Goal: Task Accomplishment & Management: Manage account settings

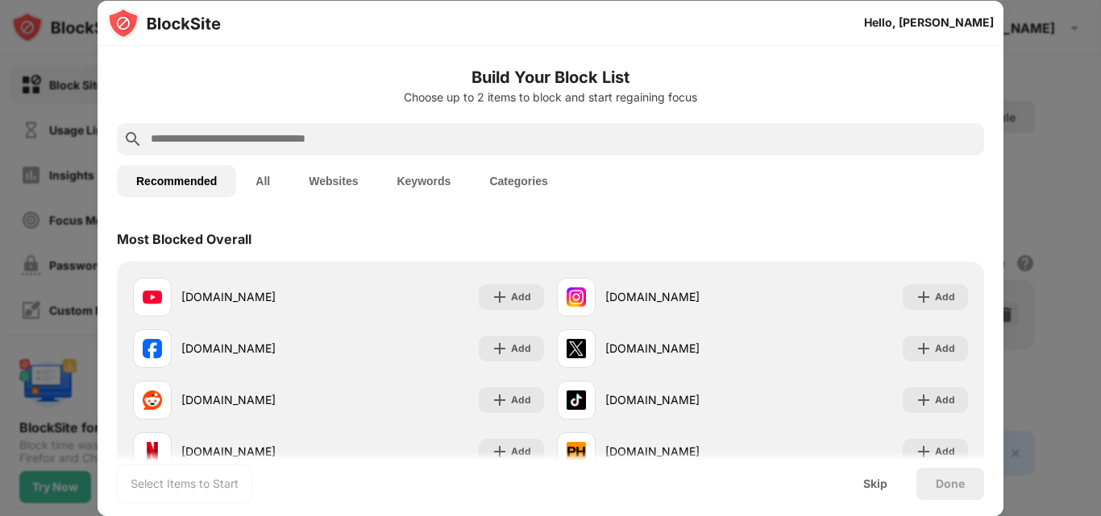
click at [342, 179] on button "Websites" at bounding box center [333, 181] width 88 height 32
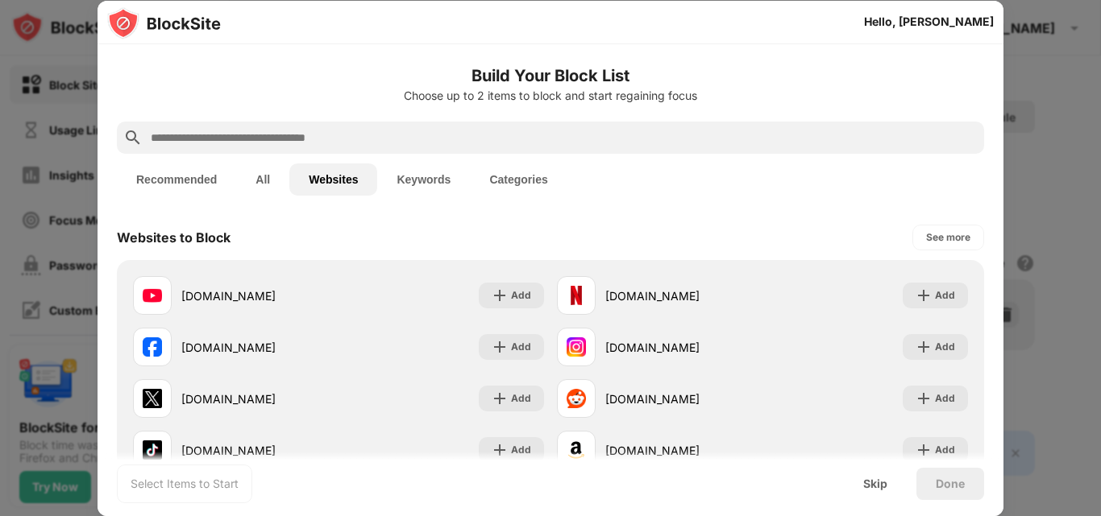
click at [342, 139] on input "text" at bounding box center [563, 137] width 828 height 19
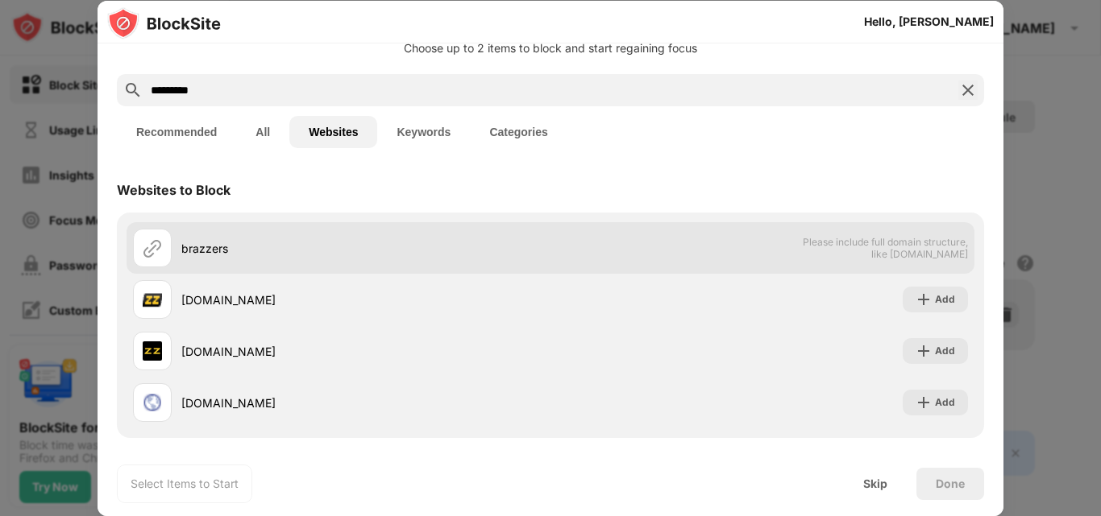
scroll to position [52, 0]
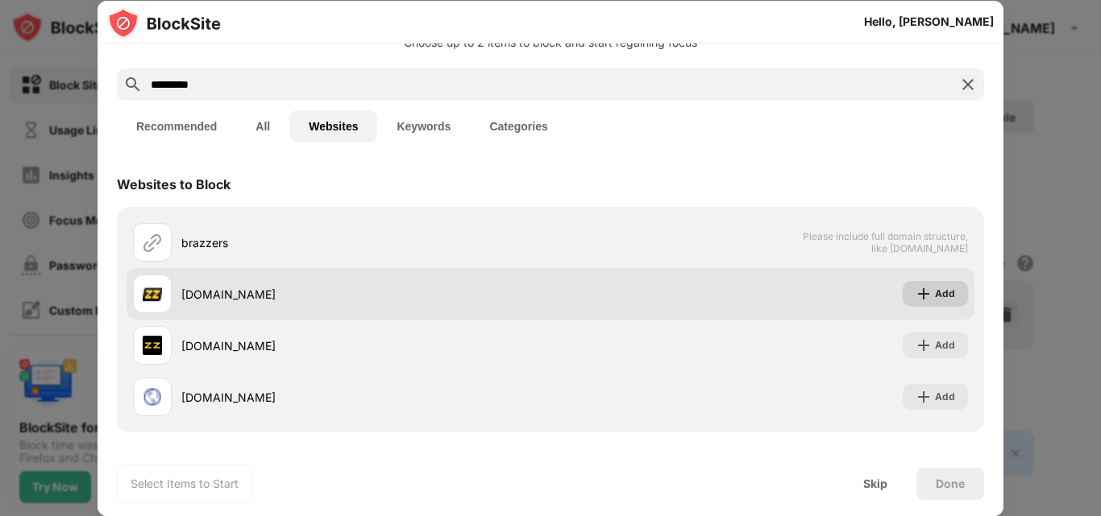
click at [915, 296] on img at bounding box center [923, 294] width 16 height 16
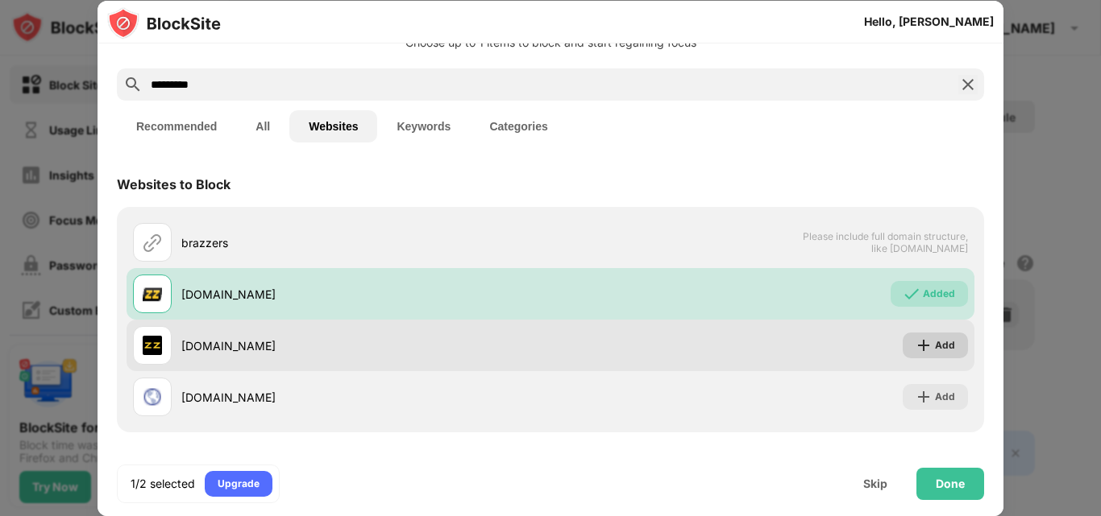
click at [915, 346] on img at bounding box center [923, 346] width 16 height 16
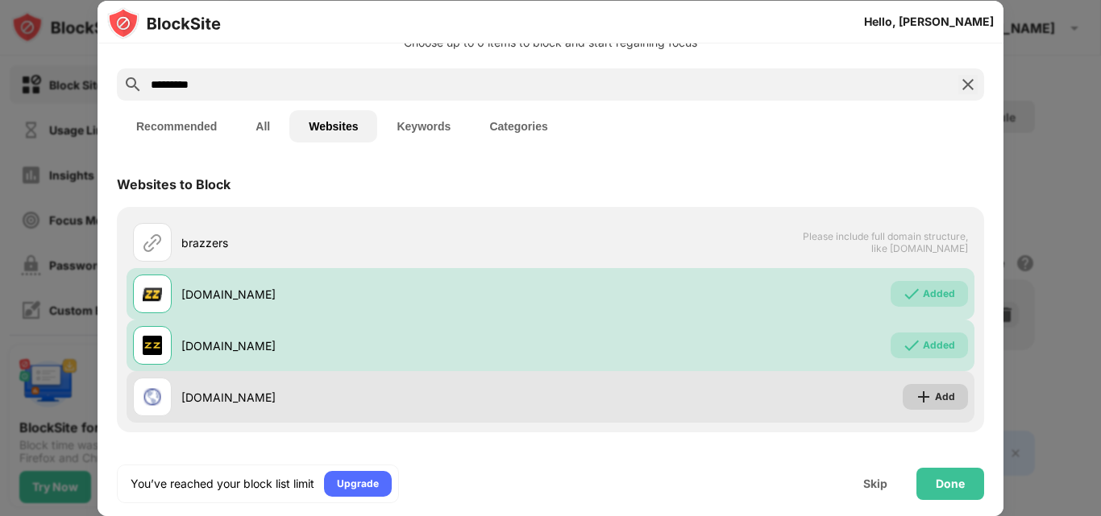
click at [915, 399] on img at bounding box center [923, 397] width 16 height 16
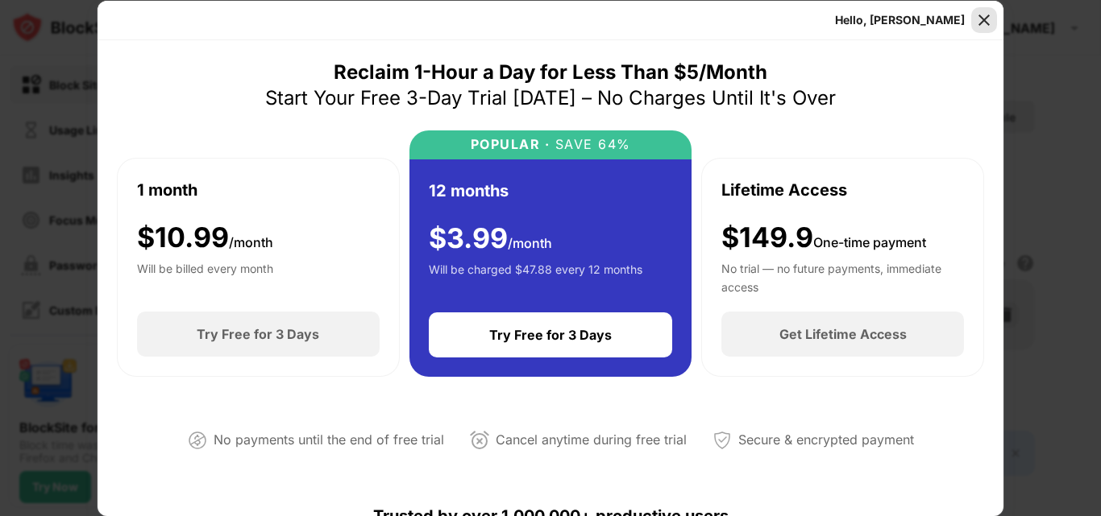
click at [981, 20] on img at bounding box center [984, 20] width 16 height 16
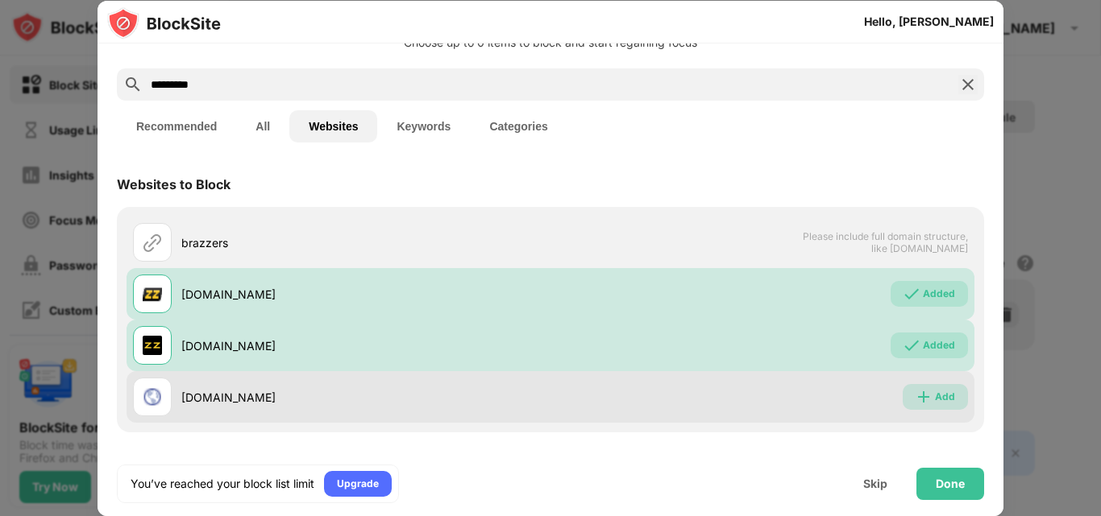
click at [915, 401] on img at bounding box center [923, 397] width 16 height 16
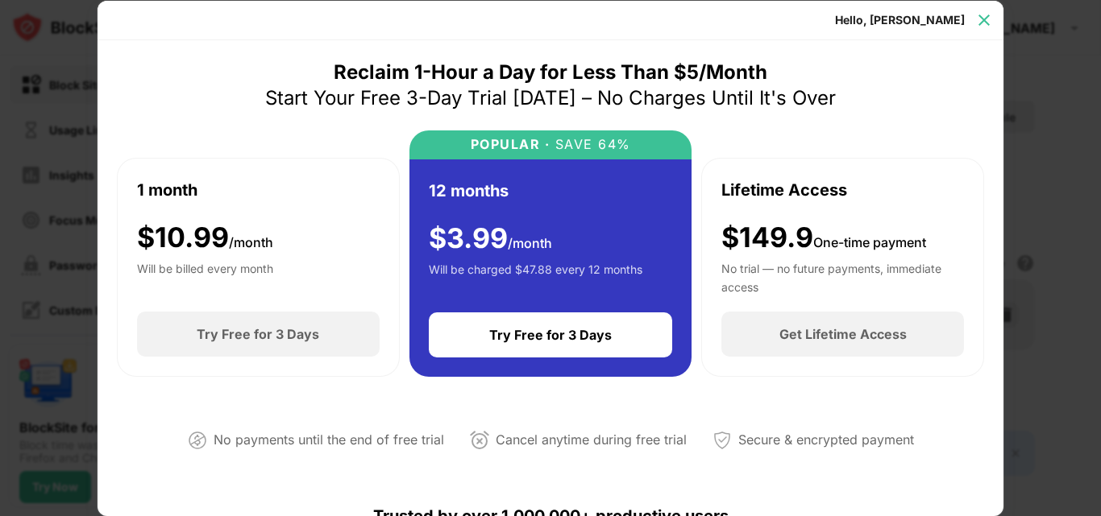
click at [978, 21] on img at bounding box center [984, 20] width 16 height 16
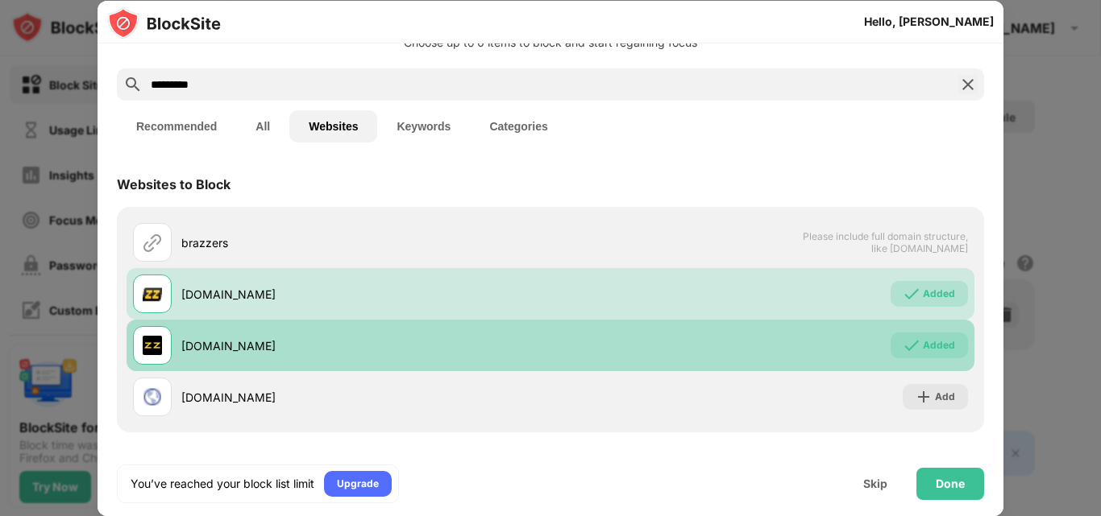
click at [891, 353] on div "Added" at bounding box center [928, 346] width 77 height 26
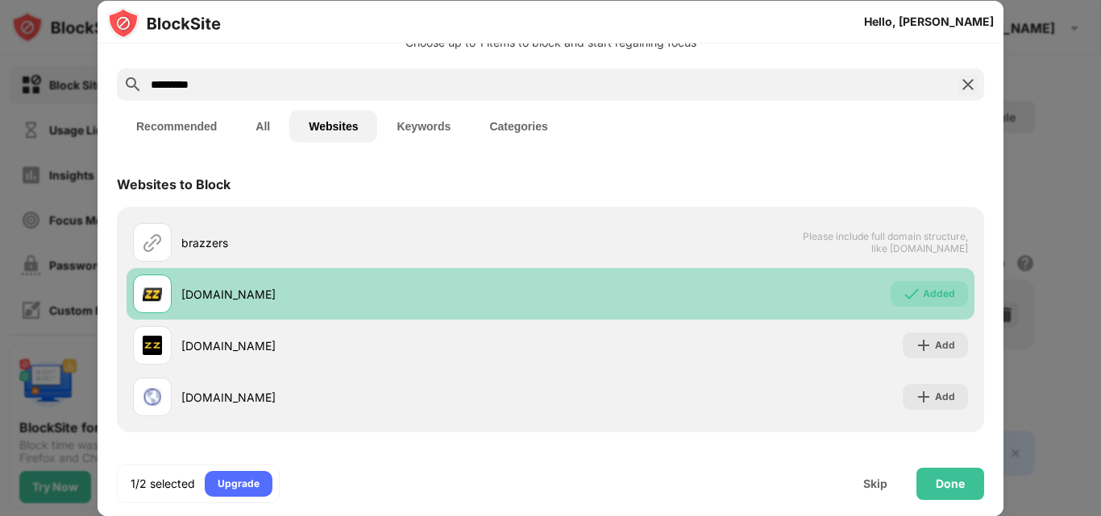
click at [903, 301] on img at bounding box center [911, 294] width 16 height 16
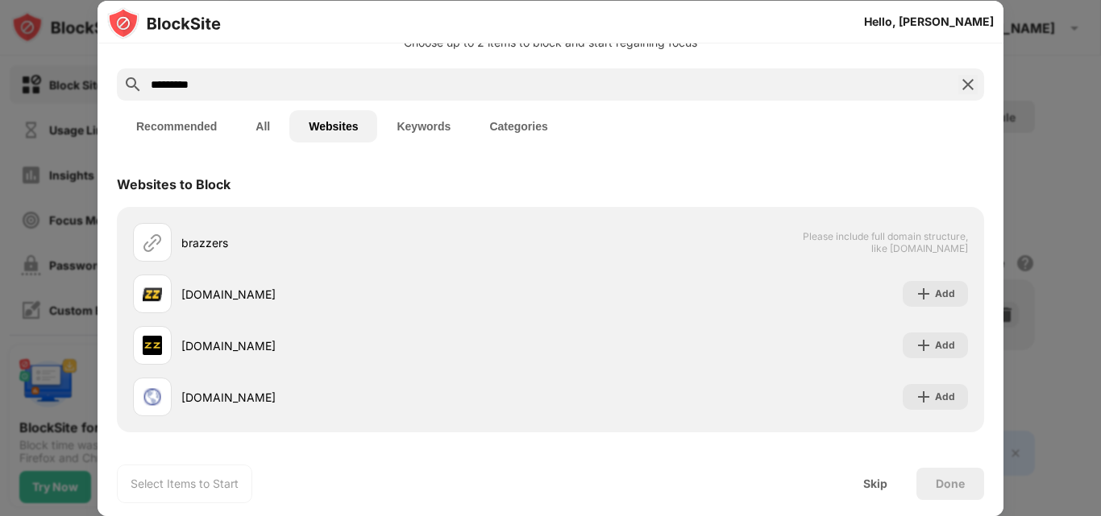
click at [303, 85] on input "********" at bounding box center [550, 84] width 802 height 19
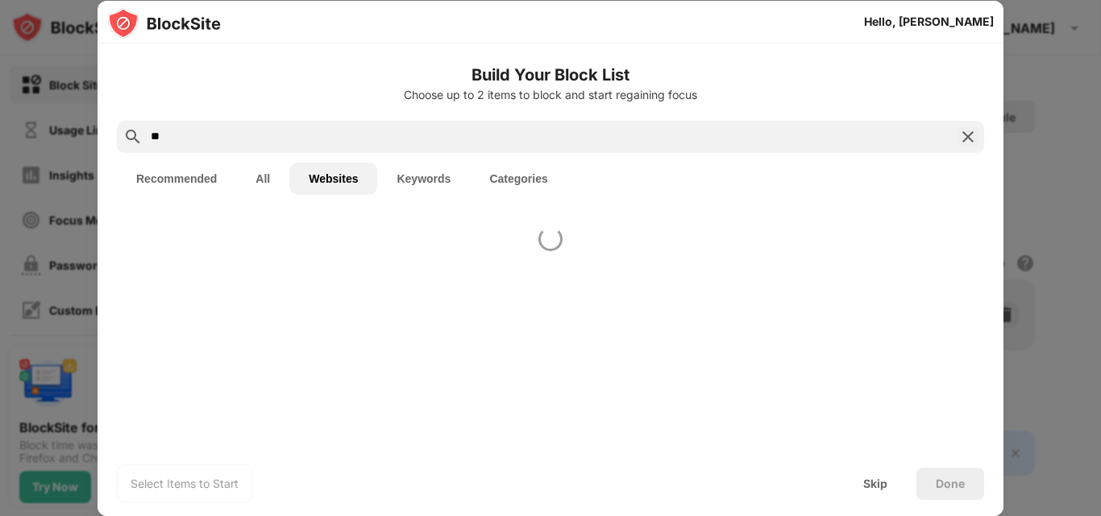
type input "*"
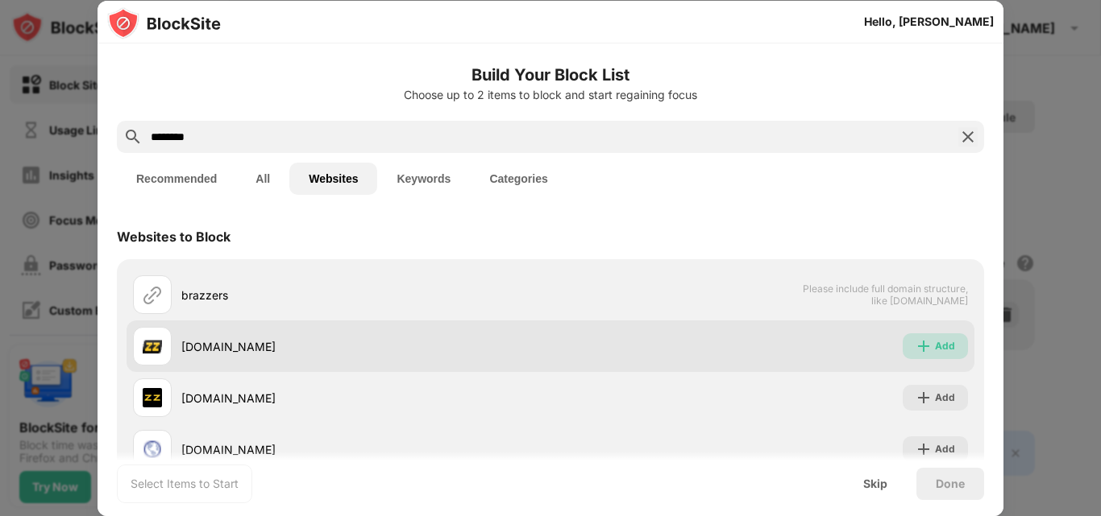
click at [915, 346] on img at bounding box center [923, 346] width 16 height 16
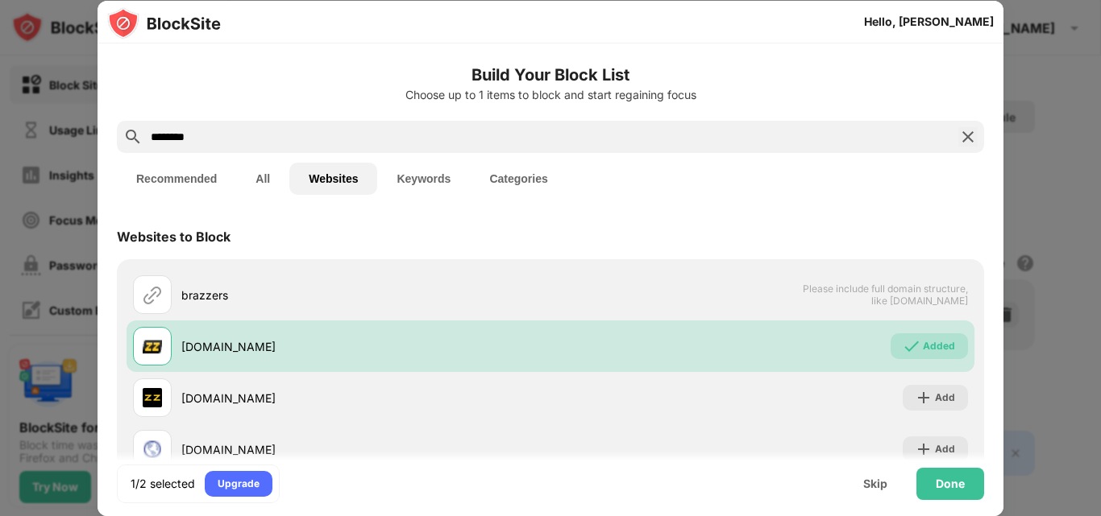
click at [239, 139] on input "********" at bounding box center [550, 136] width 802 height 19
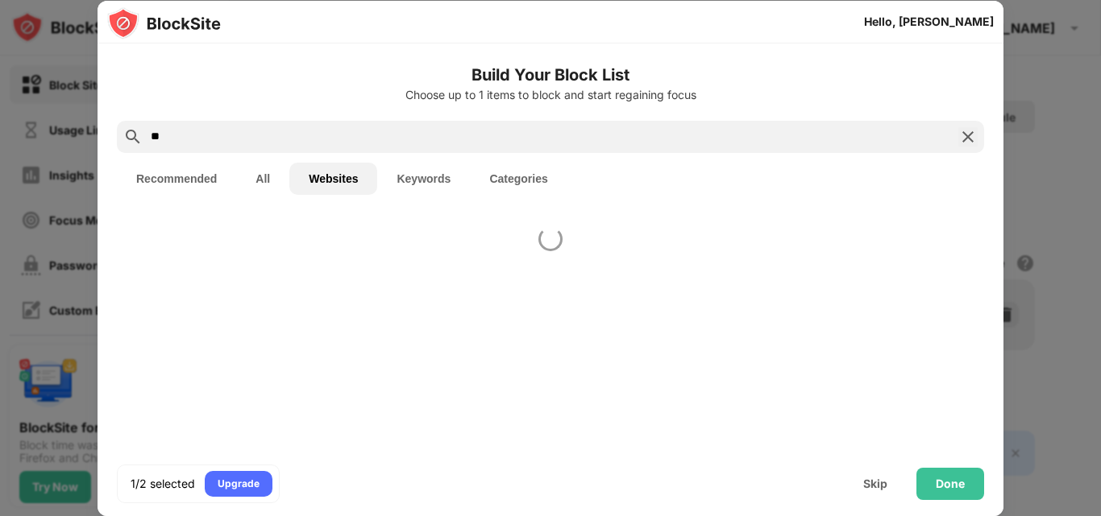
type input "*"
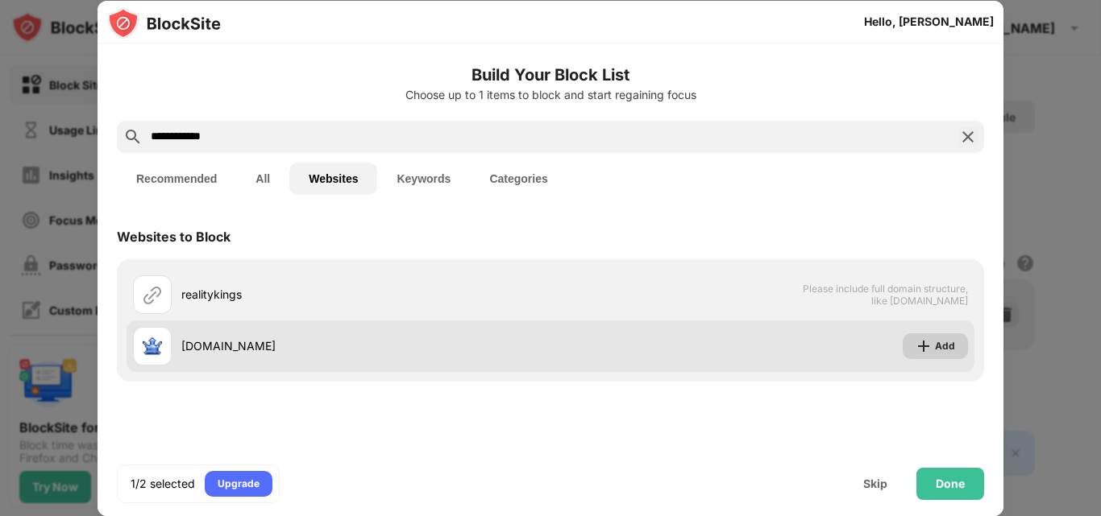
type input "**********"
click at [918, 351] on img at bounding box center [923, 346] width 16 height 16
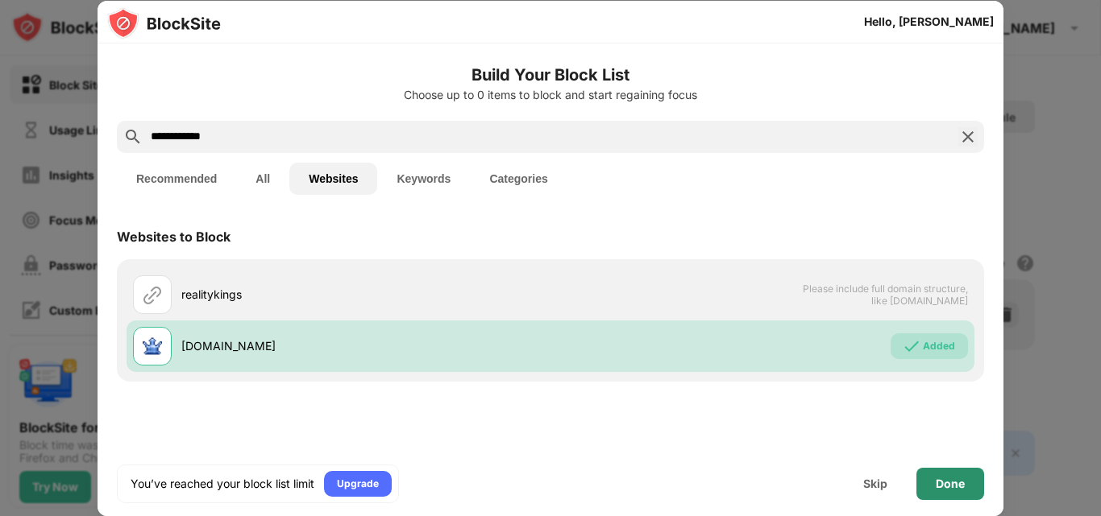
click at [948, 483] on div "Done" at bounding box center [949, 484] width 29 height 13
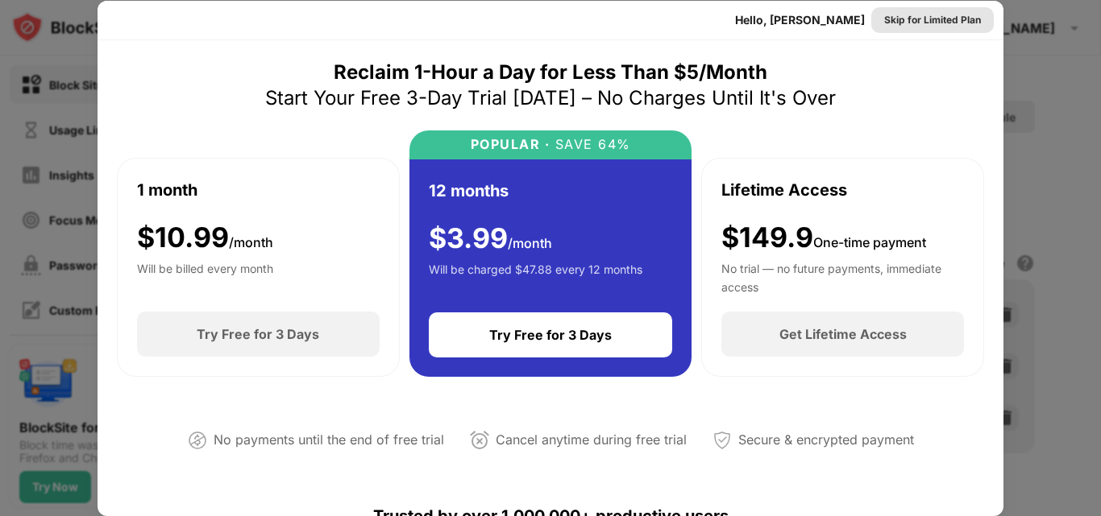
click at [884, 23] on div "Skip for Limited Plan" at bounding box center [932, 20] width 97 height 16
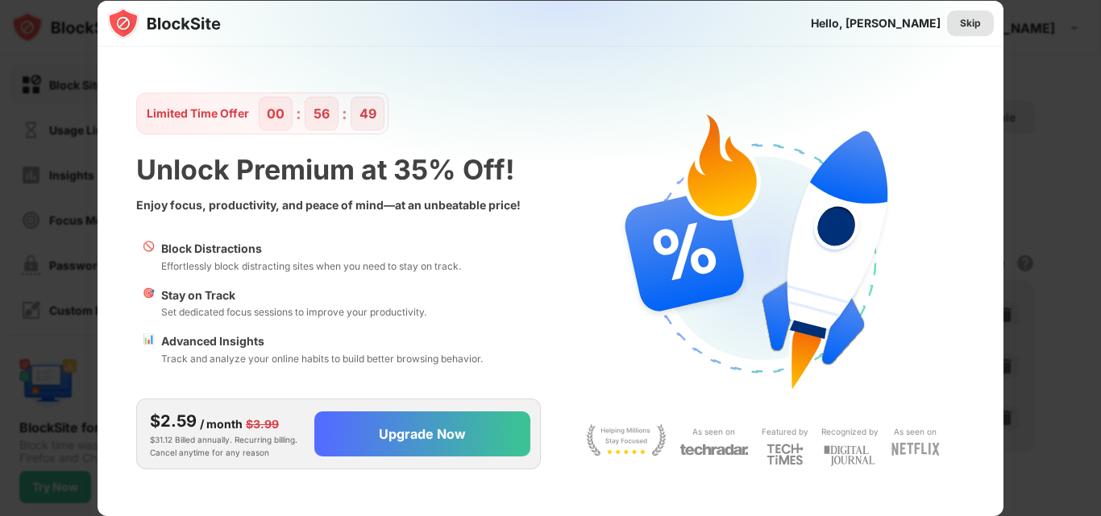
click at [964, 24] on div "Skip" at bounding box center [970, 23] width 21 height 16
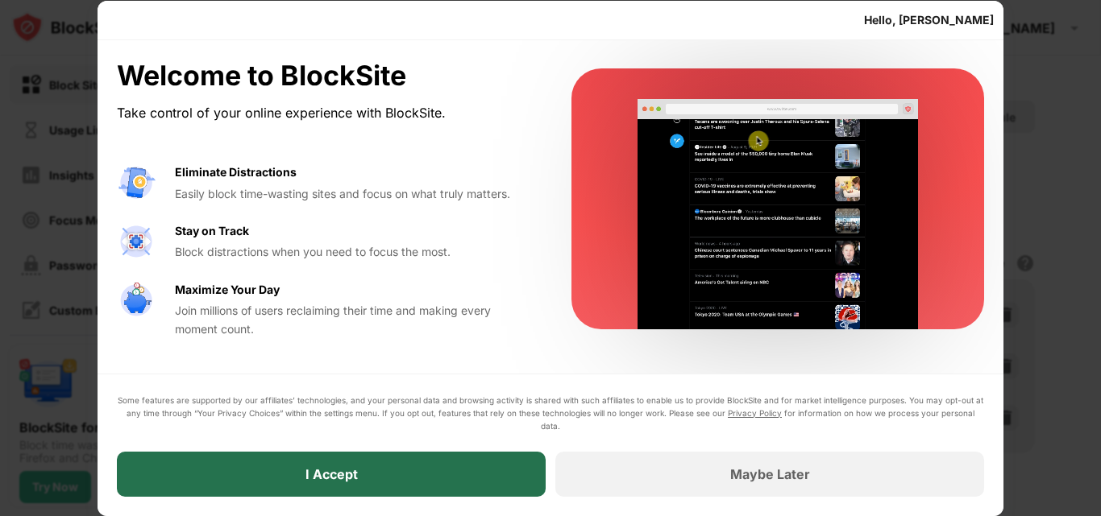
click at [401, 462] on div "I Accept" at bounding box center [331, 474] width 429 height 45
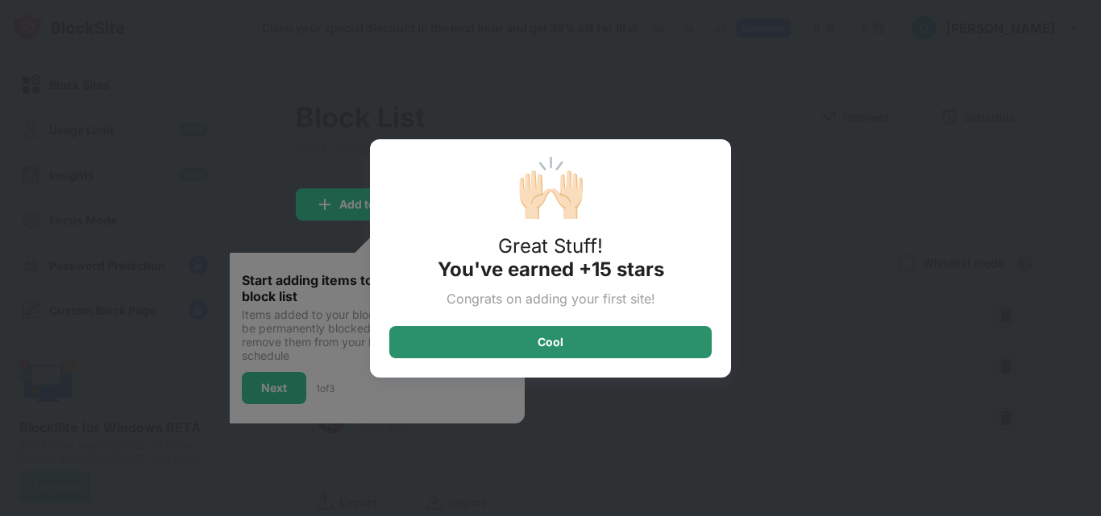
click at [425, 350] on div "Cool" at bounding box center [550, 342] width 322 height 32
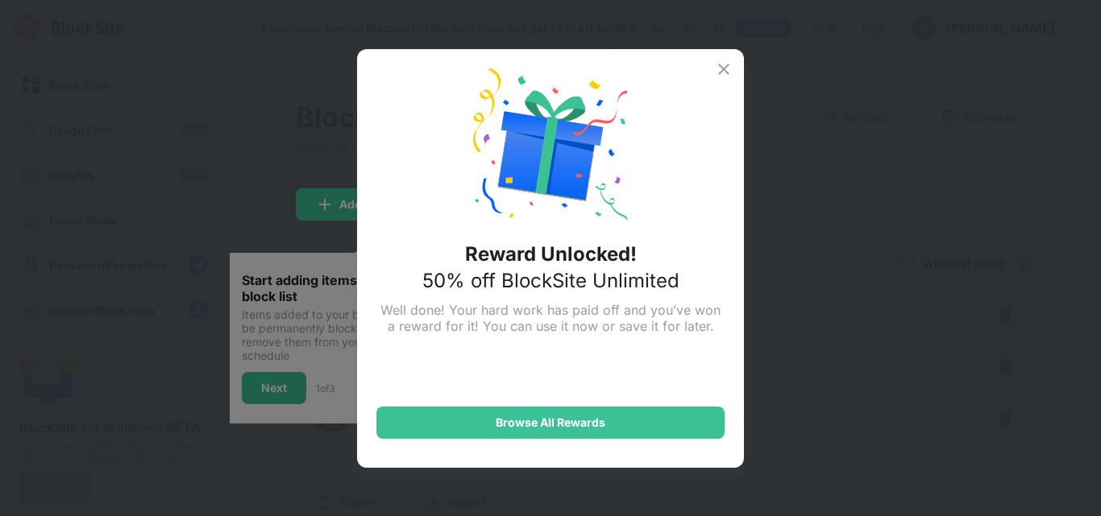
click at [730, 74] on img at bounding box center [723, 69] width 19 height 19
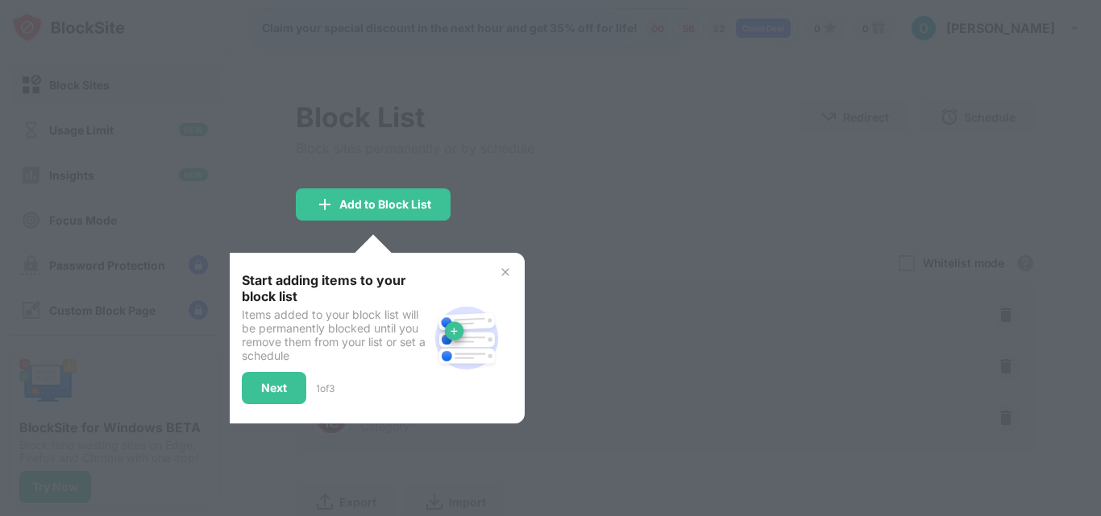
click at [512, 272] on div "Start adding items to your block list Items added to your block list will be pe…" at bounding box center [373, 338] width 302 height 171
drag, startPoint x: 495, startPoint y: 271, endPoint x: 406, endPoint y: 305, distance: 95.6
click at [495, 272] on div "Start adding items to your block list Items added to your block list will be pe…" at bounding box center [373, 338] width 302 height 171
click at [284, 386] on div "Next" at bounding box center [274, 388] width 26 height 13
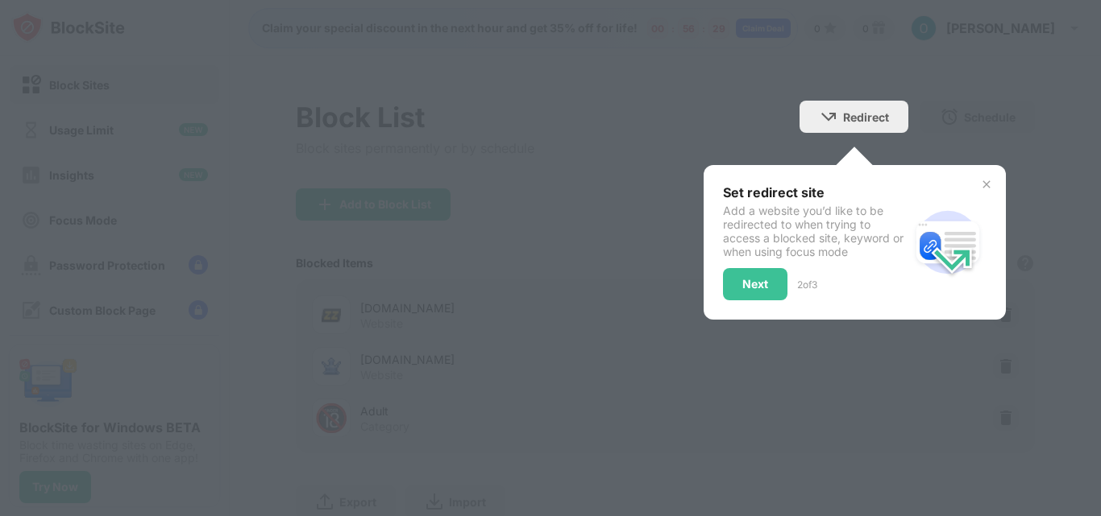
click at [708, 287] on div "Set redirect site Add a website you’d like to be redirected to when trying to a…" at bounding box center [854, 242] width 302 height 155
click at [725, 291] on div "Next" at bounding box center [755, 284] width 64 height 32
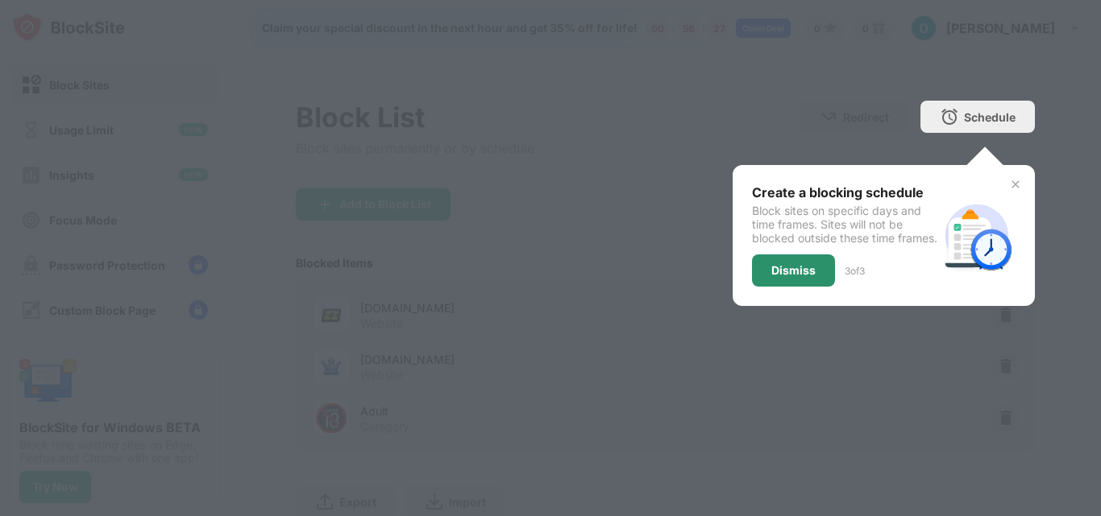
click at [760, 287] on div "Dismiss" at bounding box center [793, 271] width 83 height 32
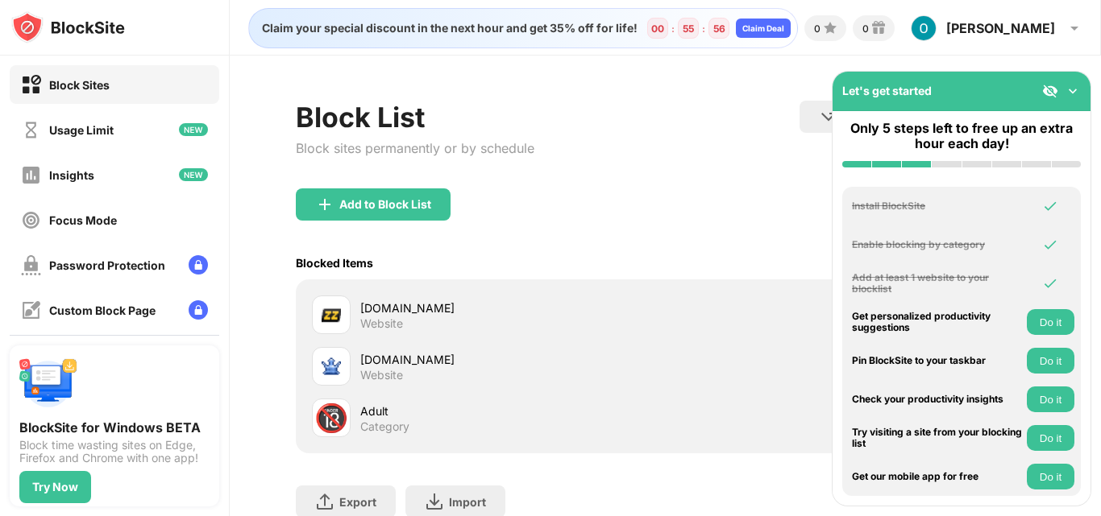
click at [1041, 327] on button "Do it" at bounding box center [1050, 322] width 48 height 26
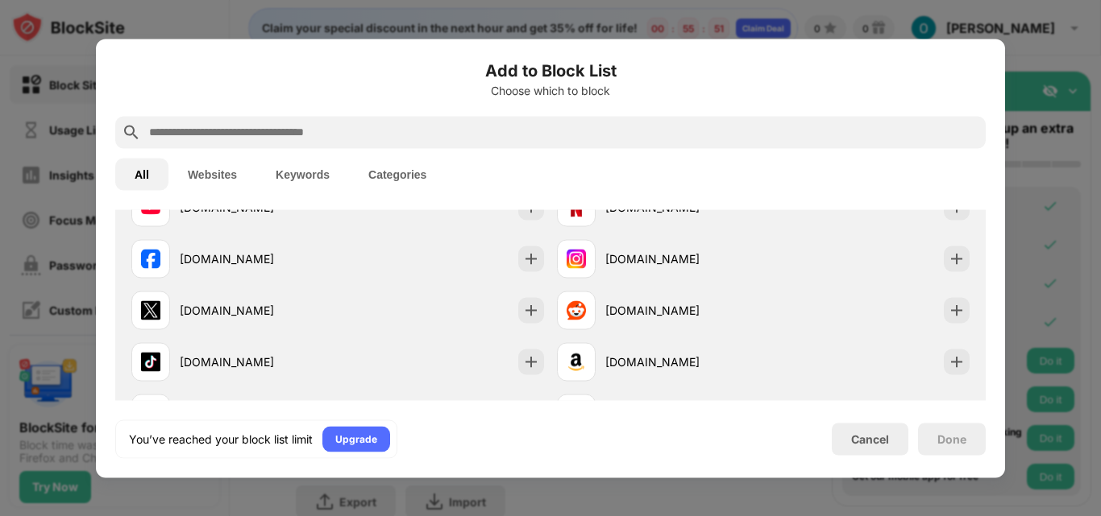
scroll to position [238, 0]
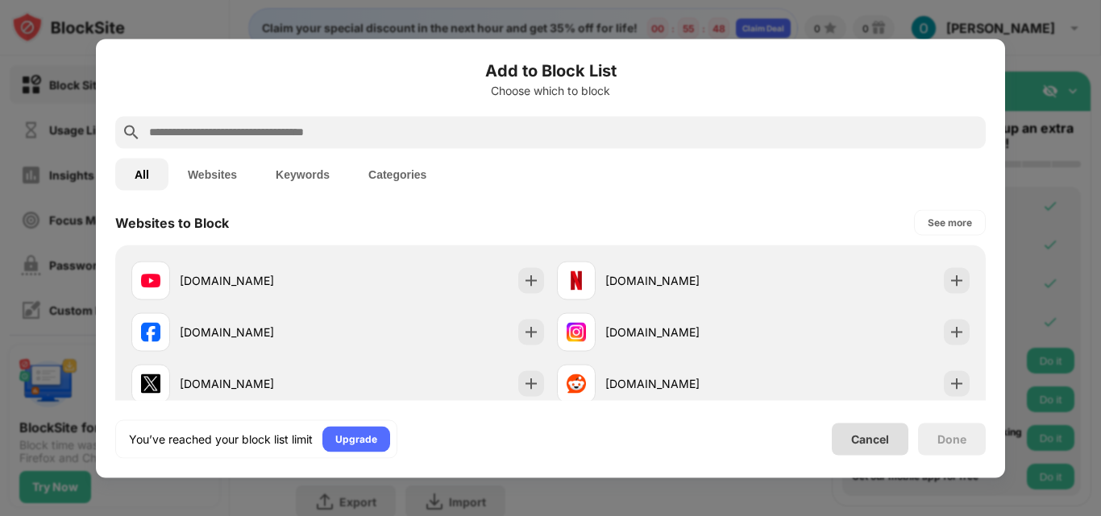
click at [862, 441] on div "Cancel" at bounding box center [870, 440] width 38 height 14
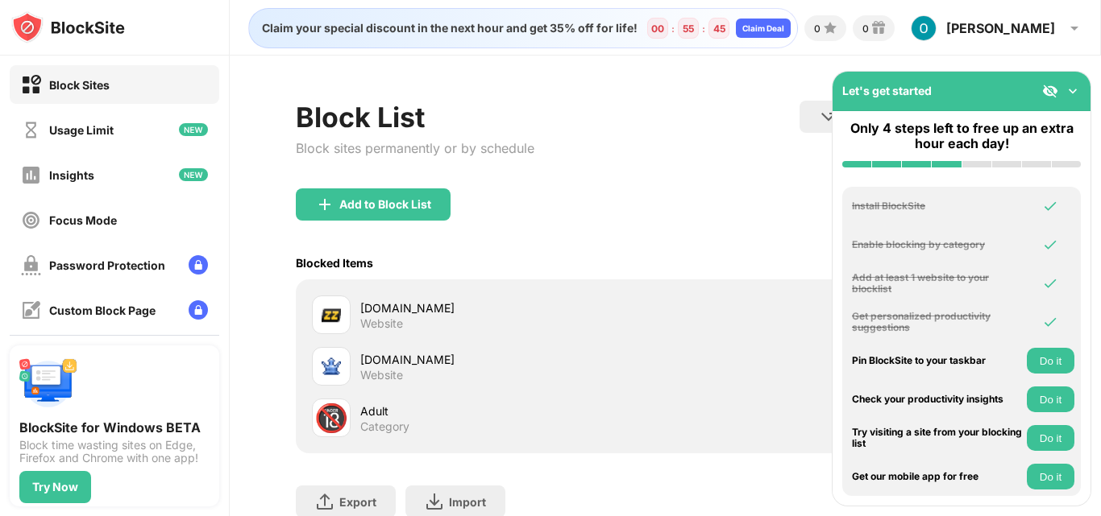
click at [1051, 360] on button "Do it" at bounding box center [1050, 361] width 48 height 26
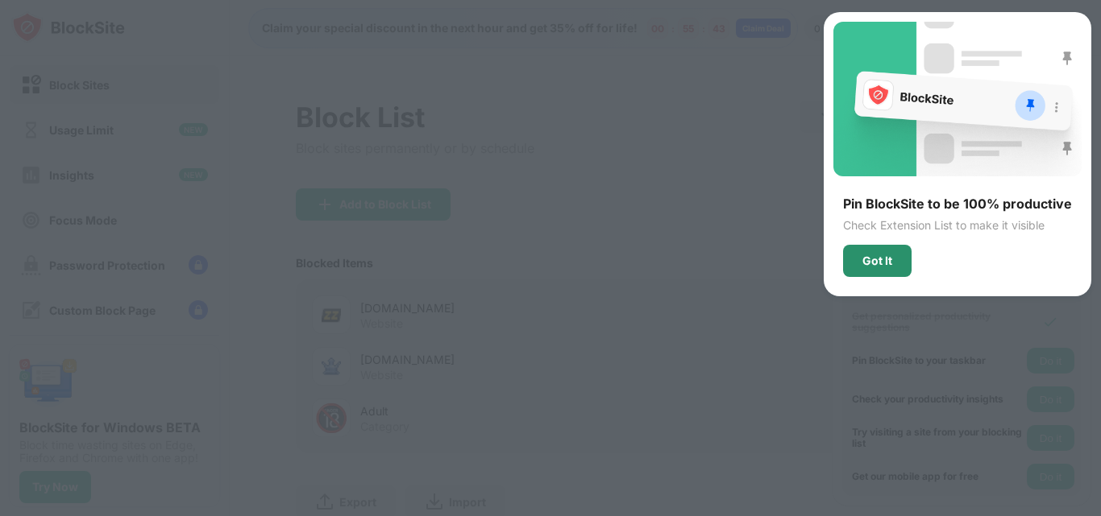
click at [877, 261] on div "Got It" at bounding box center [877, 261] width 30 height 13
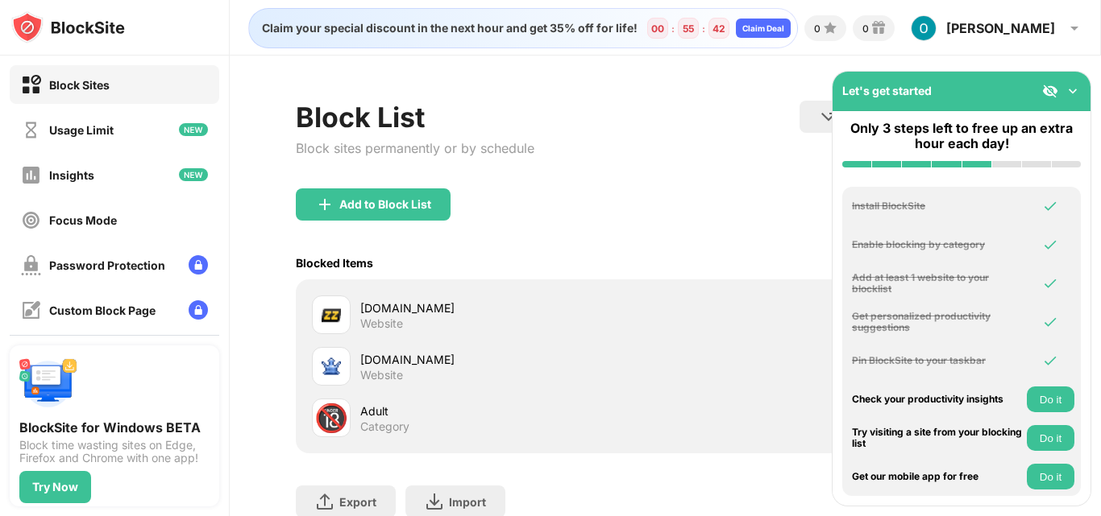
click at [1049, 400] on button "Do it" at bounding box center [1050, 400] width 48 height 26
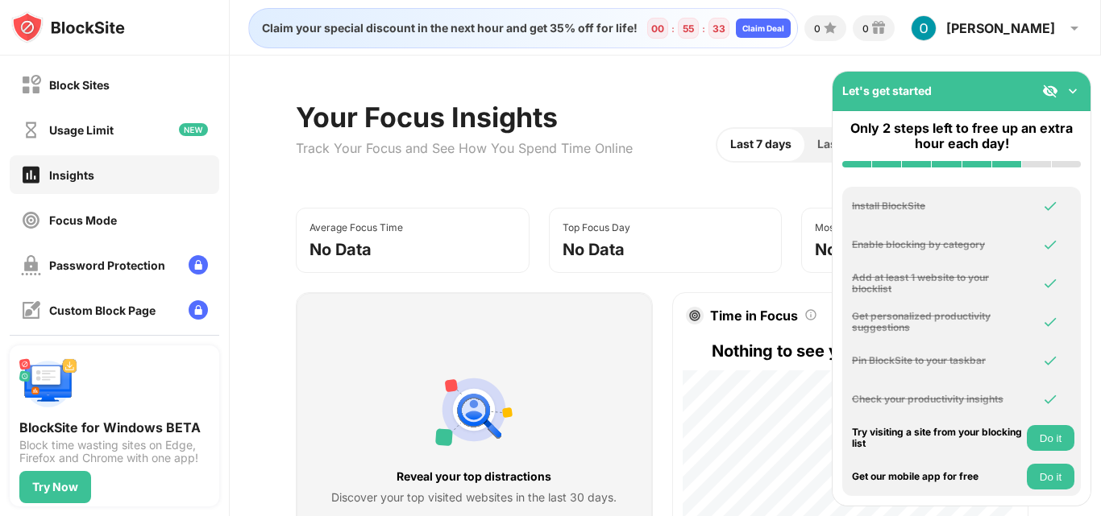
click at [1038, 443] on button "Do it" at bounding box center [1050, 438] width 48 height 26
click at [1051, 481] on button "Do it" at bounding box center [1050, 477] width 48 height 26
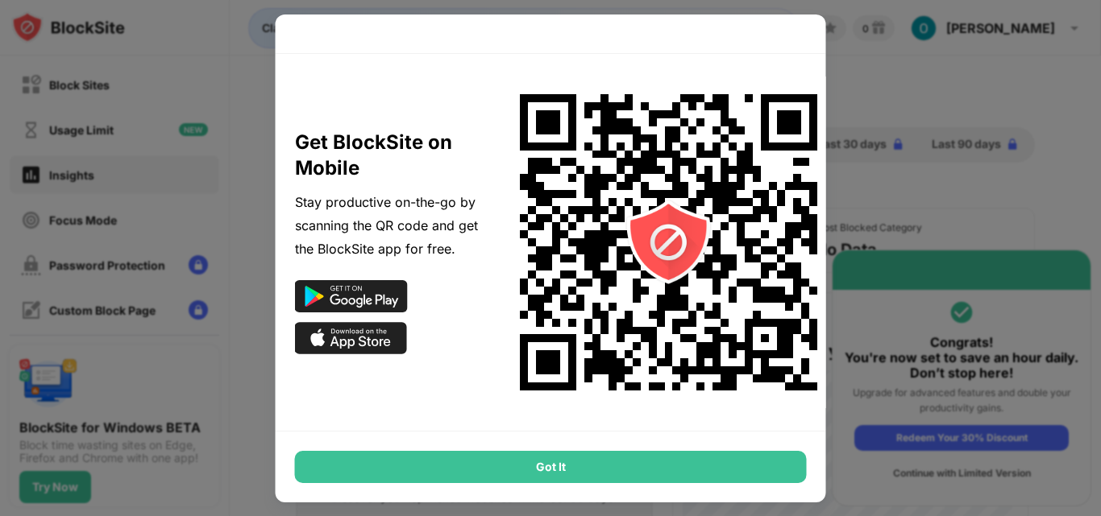
click at [910, 79] on div at bounding box center [550, 258] width 1101 height 516
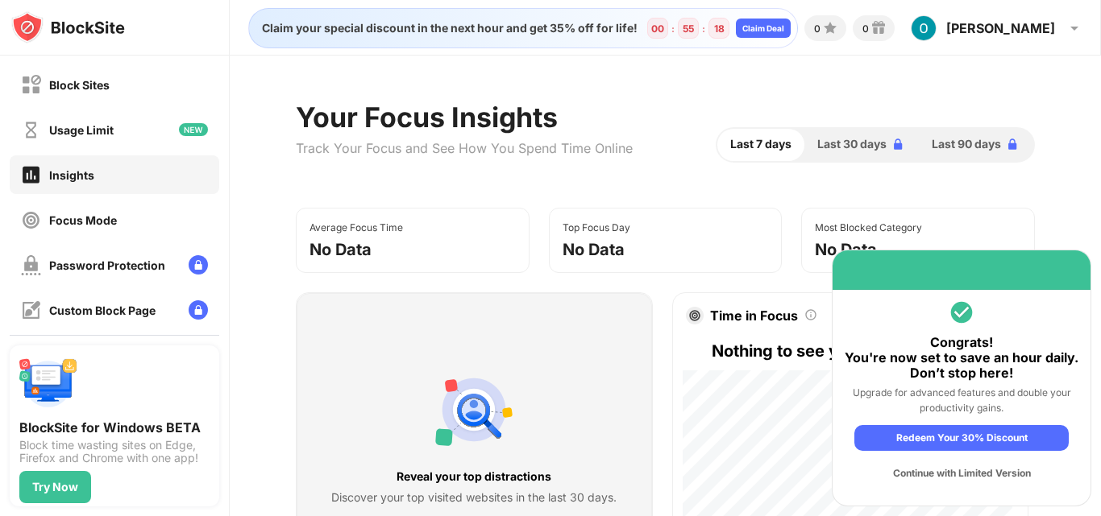
click at [741, 187] on div "Your Focus Insights Track Your Focus and See How You Spend Time Online Last 7 d…" at bounding box center [665, 145] width 739 height 88
click at [109, 99] on div "Block Sites" at bounding box center [114, 84] width 209 height 39
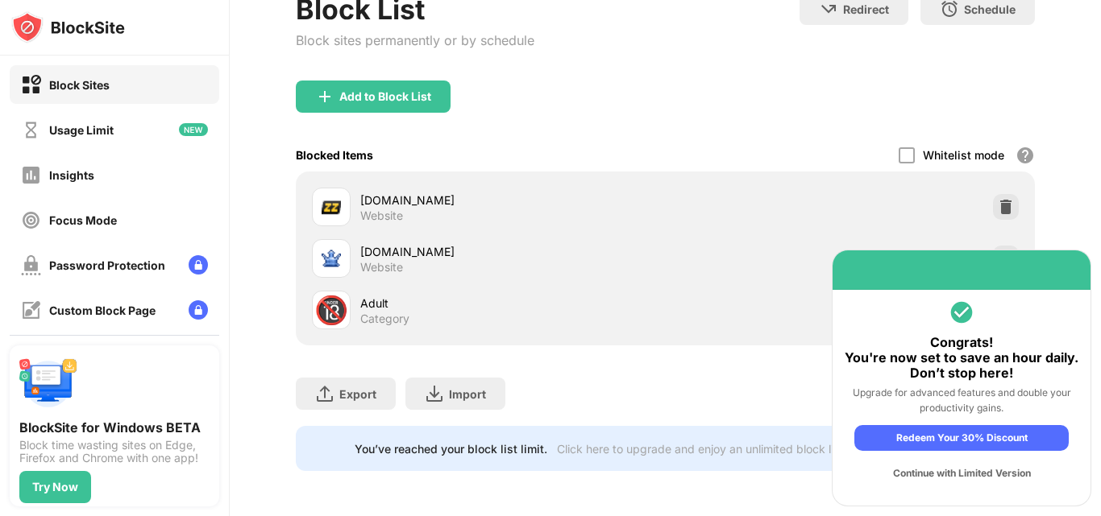
scroll to position [120, 0]
click at [909, 476] on div "Continue with Limited Version" at bounding box center [961, 474] width 214 height 26
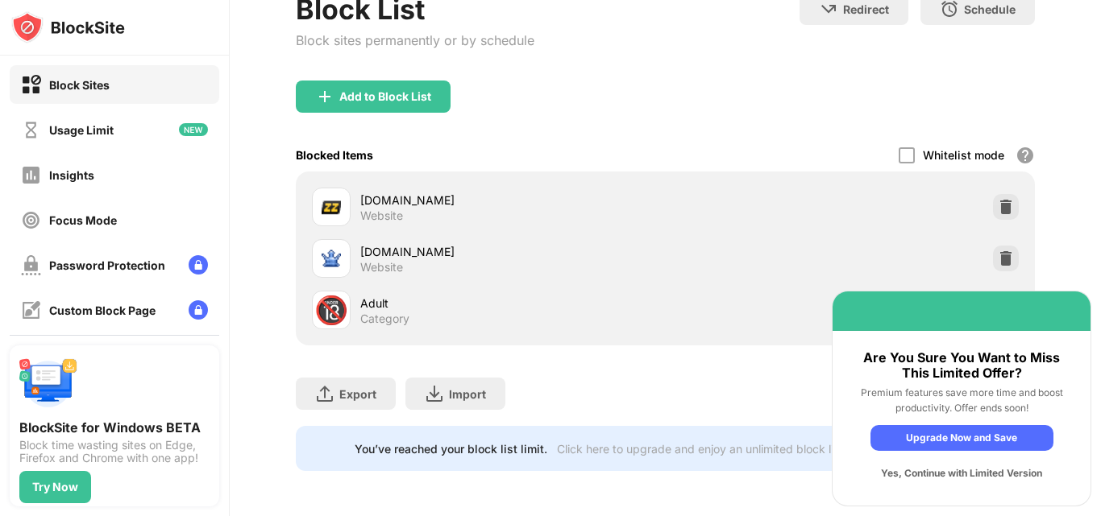
click at [909, 476] on div "Yes, Continue with Limited Version" at bounding box center [961, 474] width 183 height 26
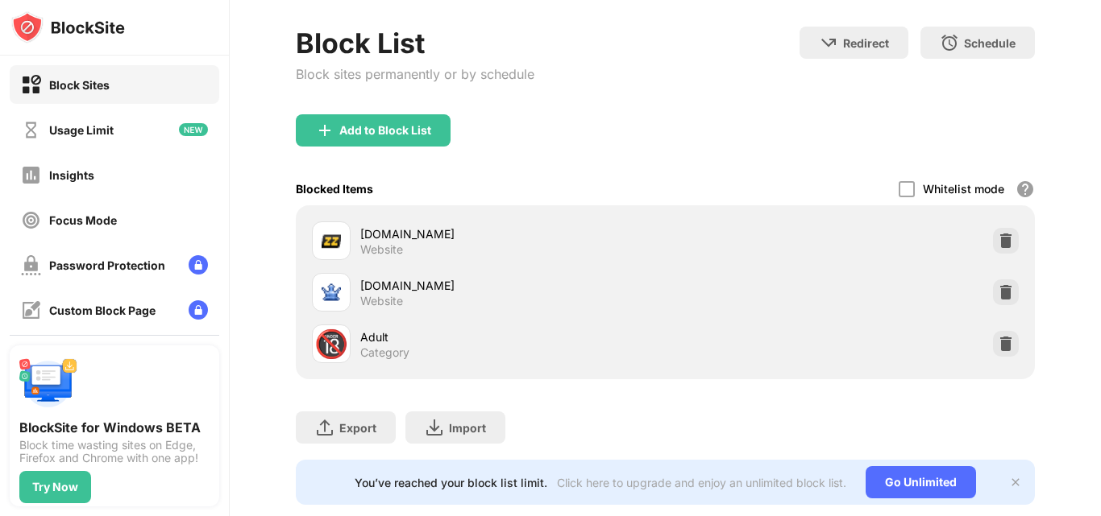
scroll to position [0, 0]
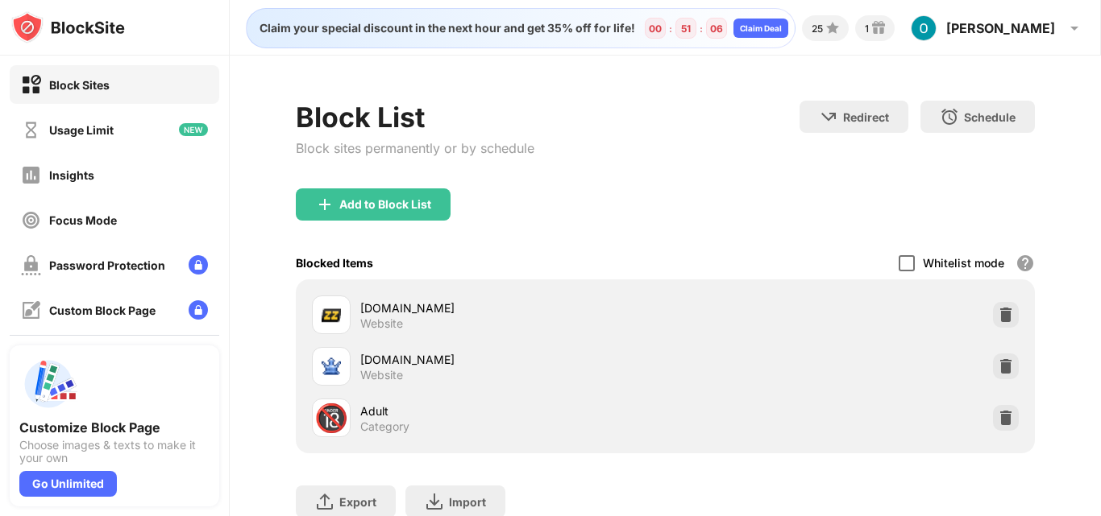
click at [898, 270] on div at bounding box center [906, 263] width 16 height 16
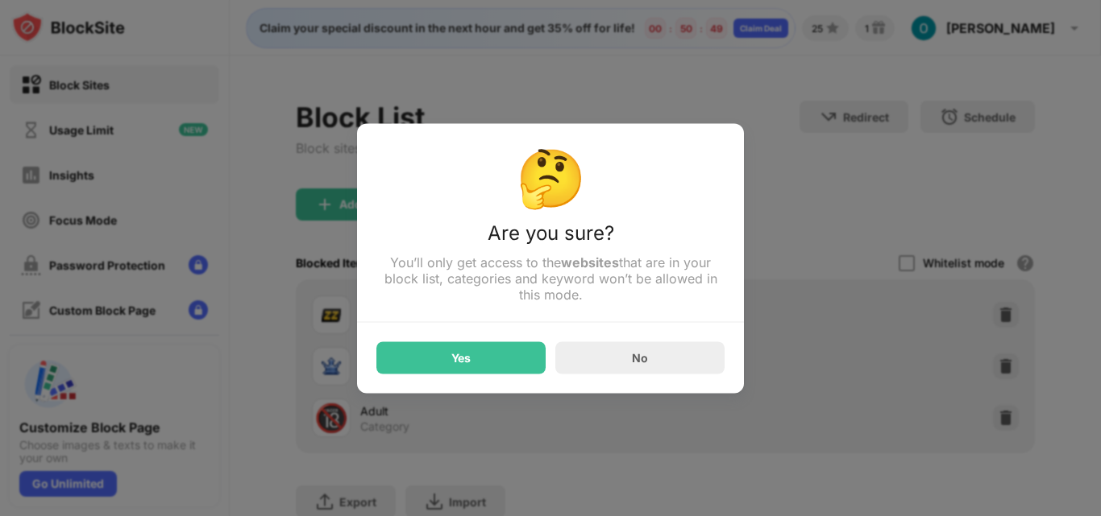
click at [818, 192] on div at bounding box center [550, 258] width 1101 height 516
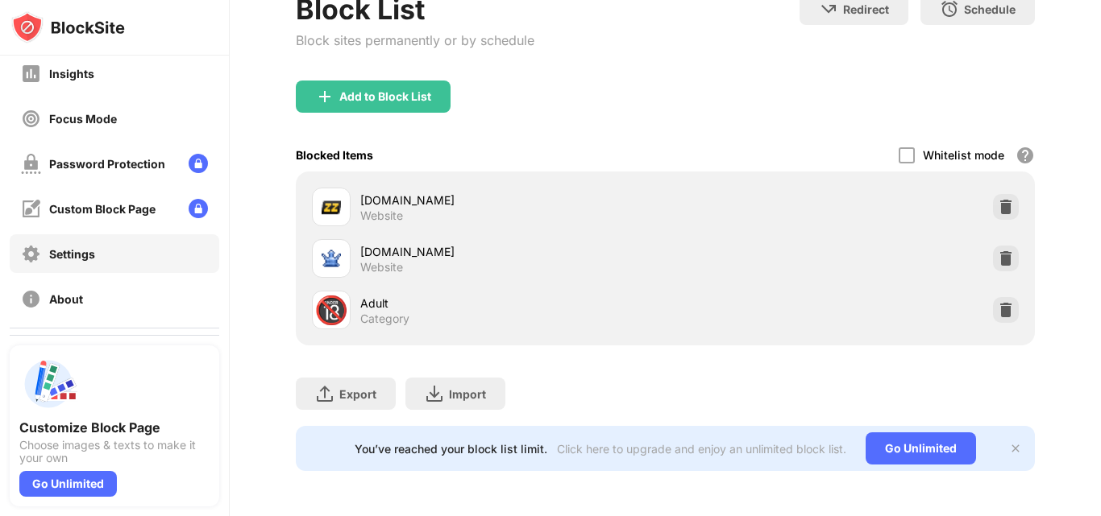
scroll to position [153, 0]
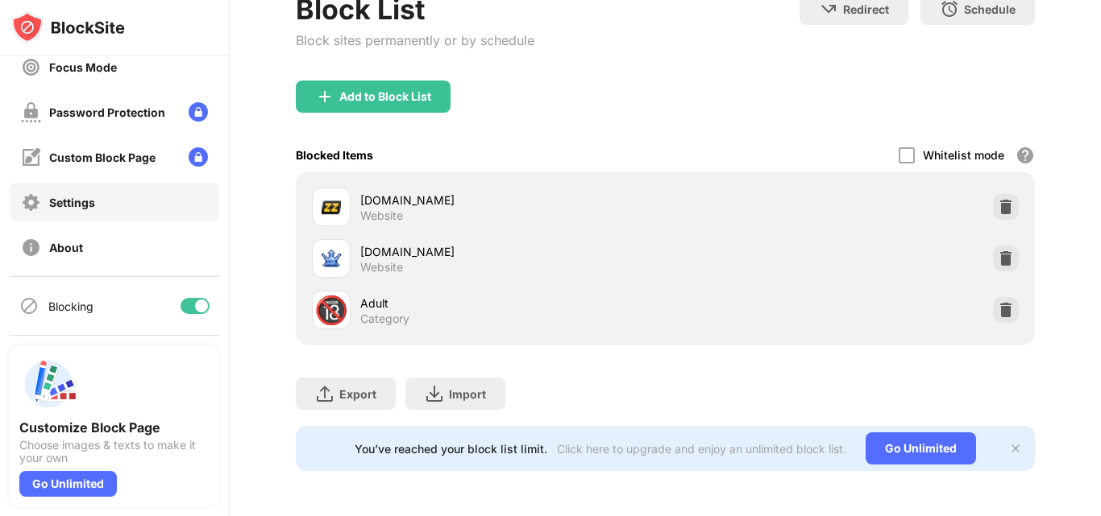
click at [87, 209] on div "Settings" at bounding box center [72, 203] width 46 height 14
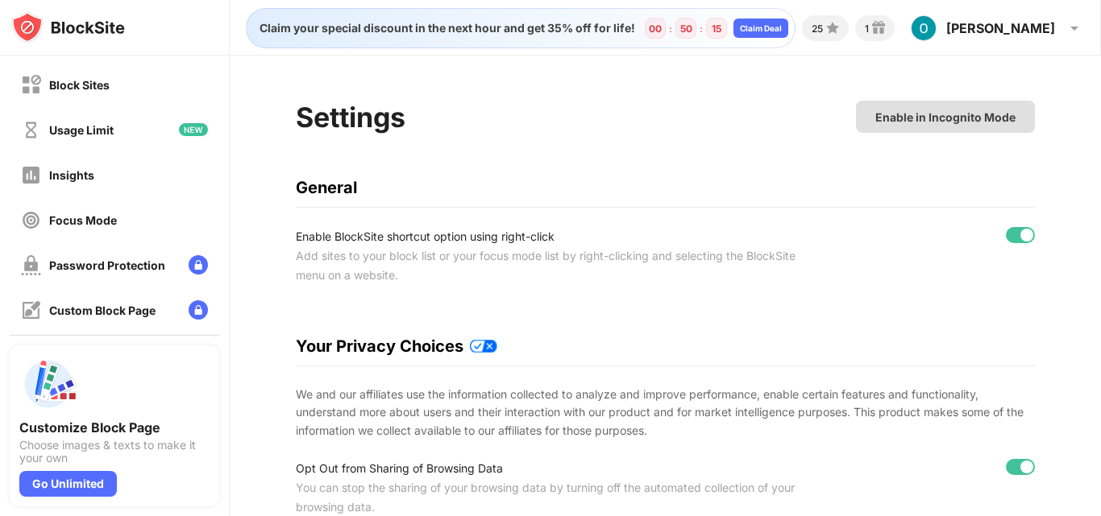
click at [955, 120] on div "Enable in Incognito Mode" at bounding box center [945, 117] width 140 height 14
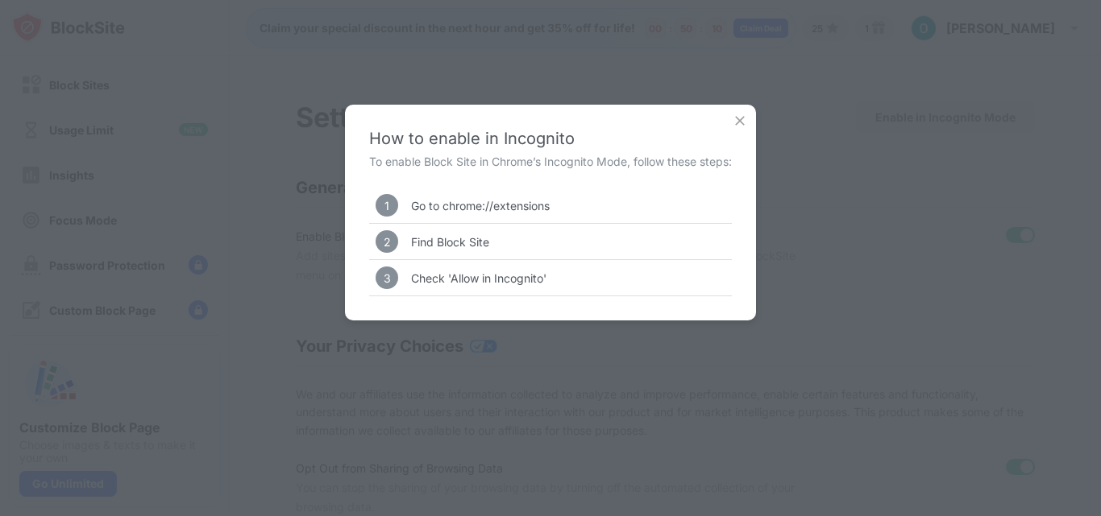
click at [740, 122] on img at bounding box center [740, 121] width 16 height 16
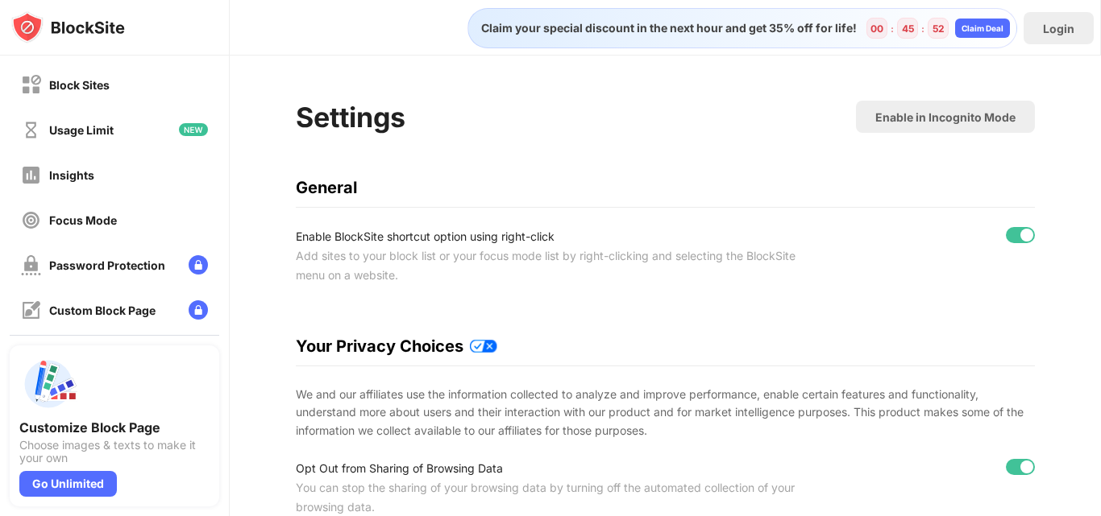
click at [896, 263] on div "Enable BlockSite shortcut option using right-click Add sites to your block list…" at bounding box center [665, 256] width 739 height 58
